Goal: Task Accomplishment & Management: Manage account settings

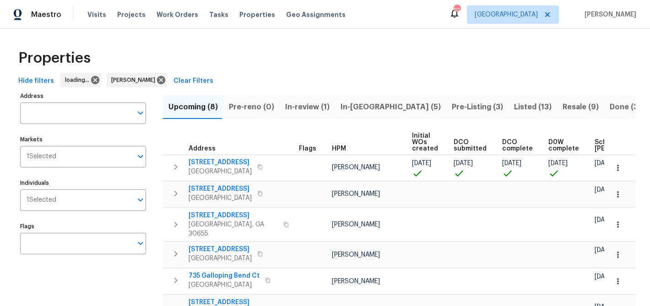
scroll to position [0, 120]
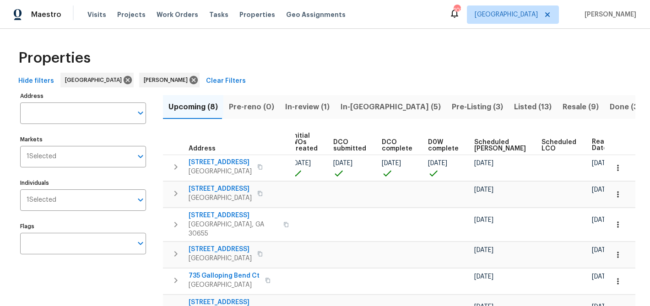
click at [302, 109] on span "In-review (1)" at bounding box center [307, 107] width 44 height 13
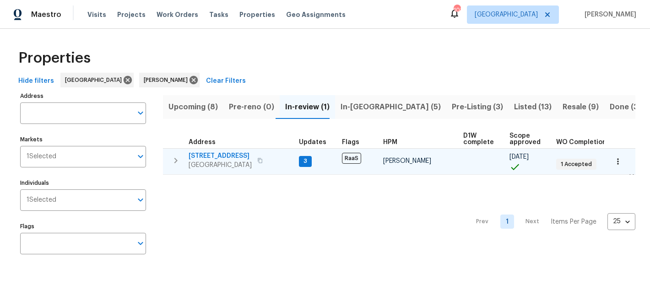
click at [213, 154] on span "4331 Wrexham Ct" at bounding box center [220, 155] width 63 height 9
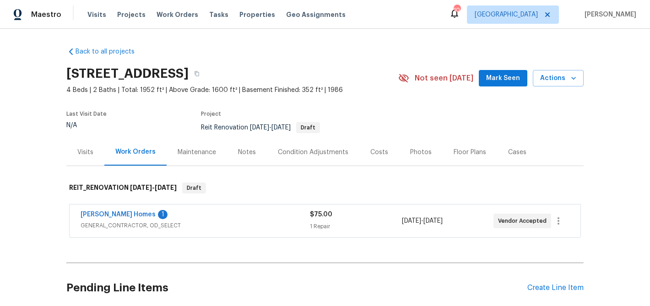
click at [512, 78] on span "Mark Seen" at bounding box center [503, 78] width 34 height 11
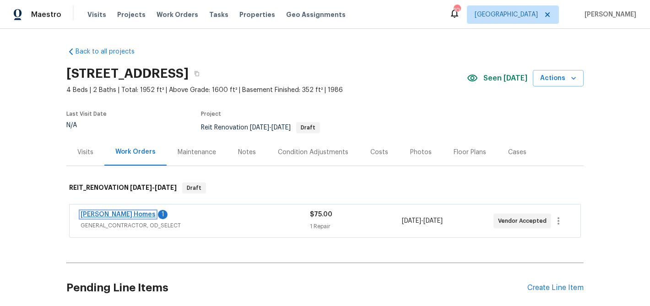
click at [112, 216] on link "Therrien Homes" at bounding box center [118, 214] width 75 height 6
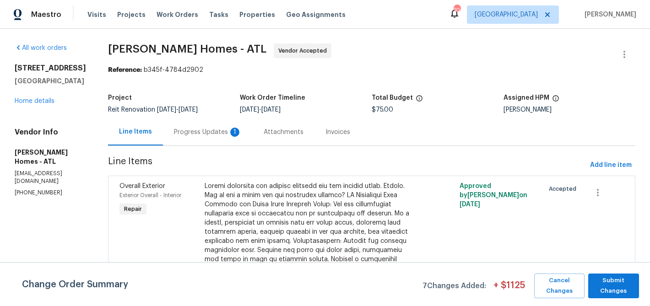
click at [212, 132] on div "Progress Updates 1" at bounding box center [208, 132] width 68 height 9
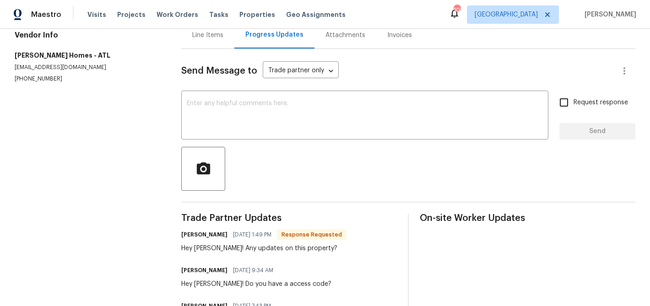
scroll to position [183, 0]
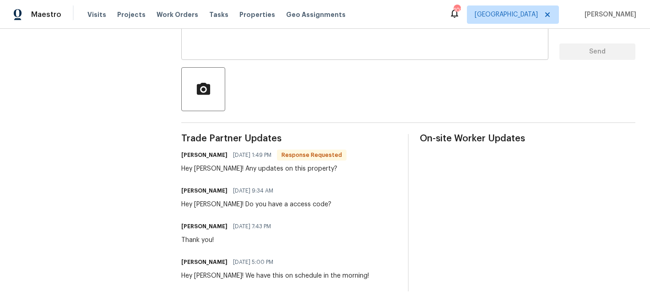
click at [244, 46] on textarea at bounding box center [365, 37] width 356 height 32
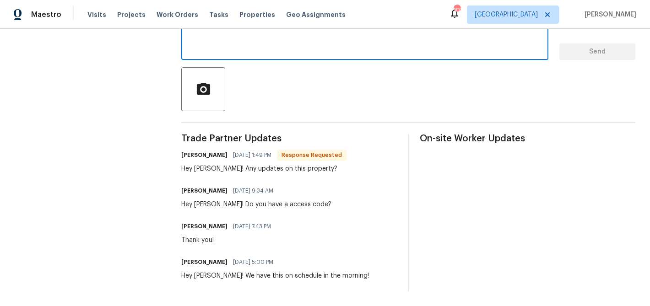
scroll to position [162, 0]
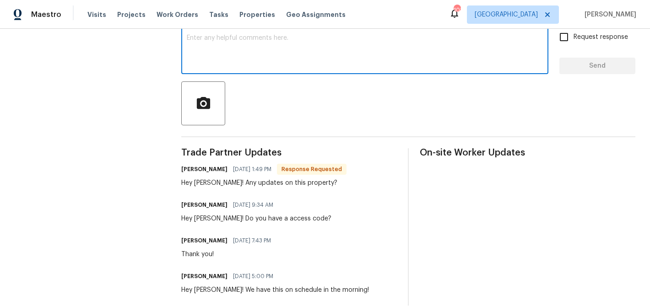
type textarea "B"
type textarea "Not yet! Still waiting for response."
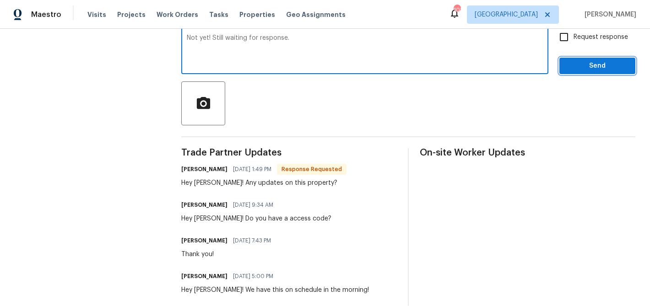
click at [577, 66] on button "Send" at bounding box center [597, 66] width 76 height 17
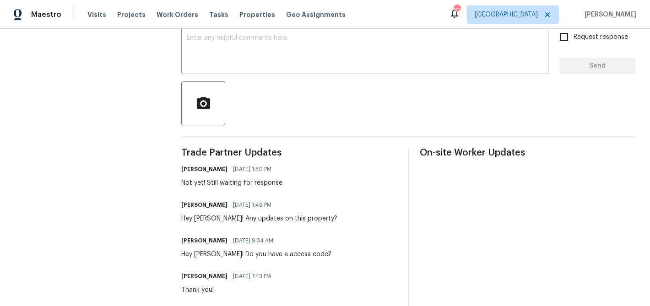
scroll to position [0, 0]
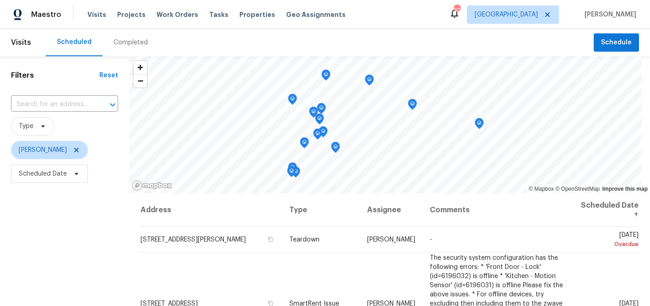
click at [127, 43] on div "Completed" at bounding box center [130, 42] width 34 height 9
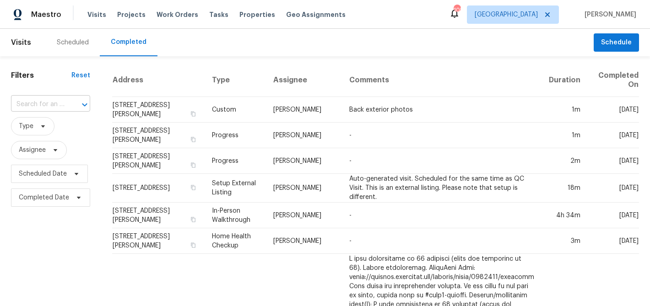
click at [70, 101] on div at bounding box center [78, 104] width 24 height 13
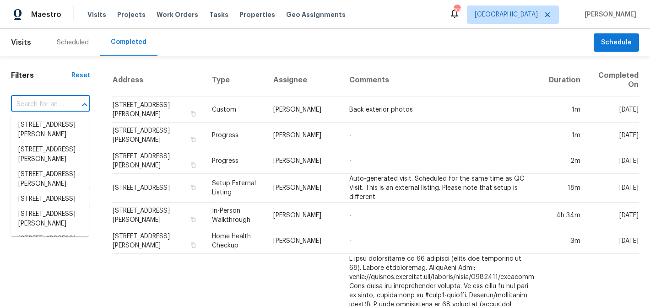
paste input "[STREET_ADDRESS][PERSON_NAME]"
type input "[STREET_ADDRESS][PERSON_NAME]"
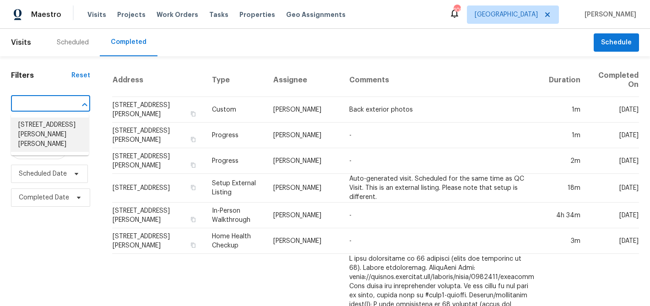
click at [38, 130] on li "[STREET_ADDRESS][PERSON_NAME][PERSON_NAME]" at bounding box center [50, 135] width 78 height 34
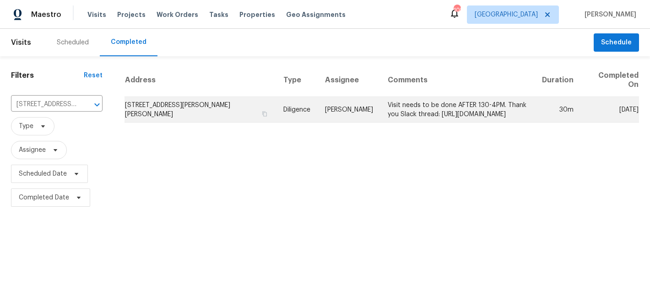
click at [166, 106] on td "[STREET_ADDRESS][PERSON_NAME][PERSON_NAME]" at bounding box center [199, 110] width 151 height 26
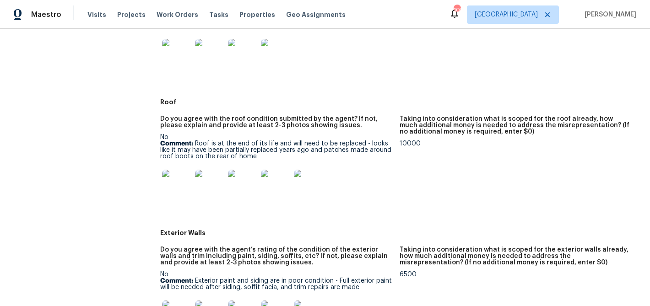
scroll to position [376, 0]
click at [179, 182] on img at bounding box center [176, 183] width 29 height 29
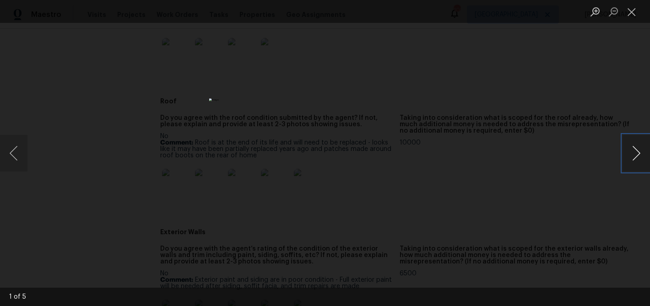
click at [638, 151] on button "Next image" at bounding box center [635, 153] width 27 height 37
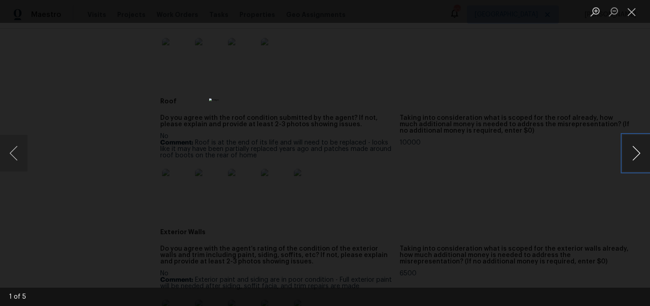
click at [638, 151] on button "Next image" at bounding box center [635, 153] width 27 height 37
click at [633, 14] on button "Close lightbox" at bounding box center [631, 12] width 18 height 16
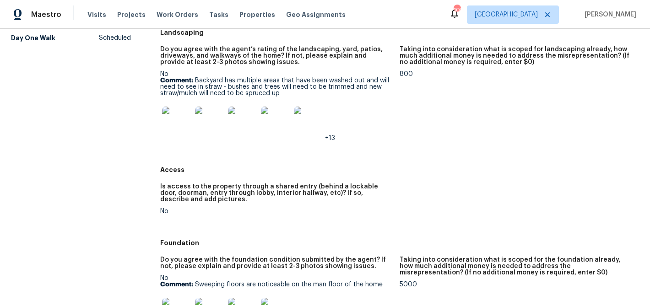
scroll to position [0, 0]
